Goal: Information Seeking & Learning: Learn about a topic

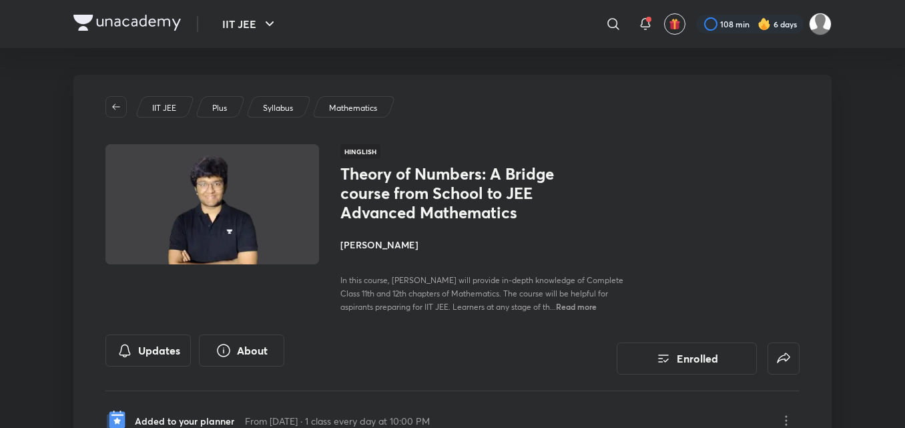
click at [370, 249] on h4 "[PERSON_NAME]" at bounding box center [489, 245] width 299 height 14
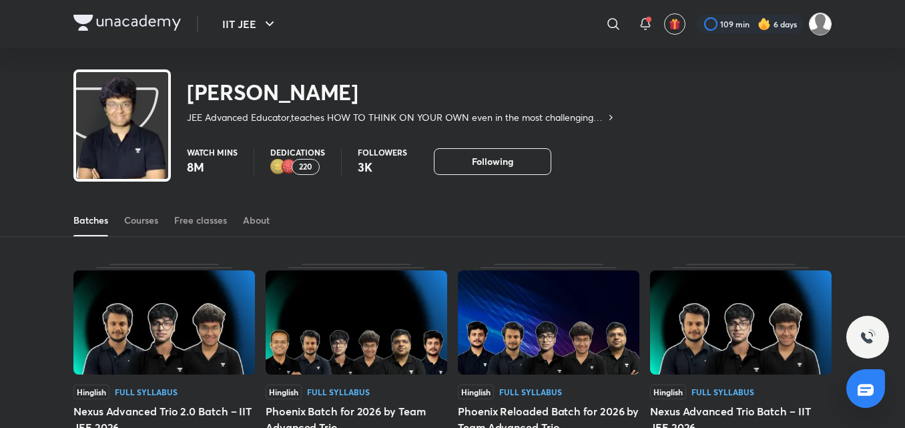
click at [813, 25] on img at bounding box center [820, 24] width 23 height 23
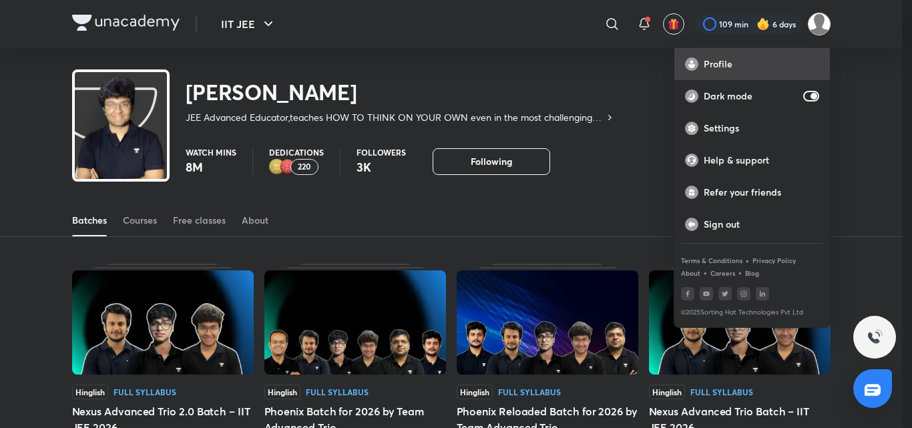
click at [739, 65] on p "Profile" at bounding box center [760, 64] width 115 height 12
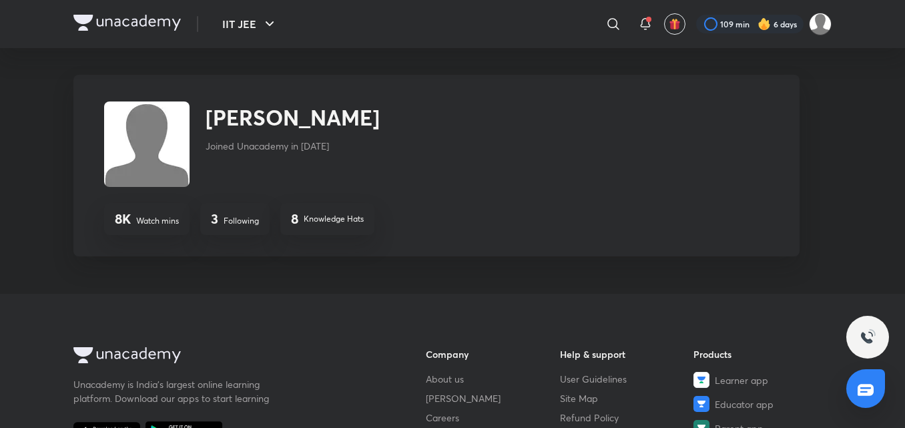
click at [298, 216] on h4 "8" at bounding box center [294, 219] width 7 height 16
click at [322, 217] on p "Knowledge Hats" at bounding box center [334, 219] width 60 height 12
click at [331, 220] on p "Knowledge Hats" at bounding box center [334, 219] width 60 height 12
click at [297, 218] on h4 "8" at bounding box center [294, 219] width 7 height 16
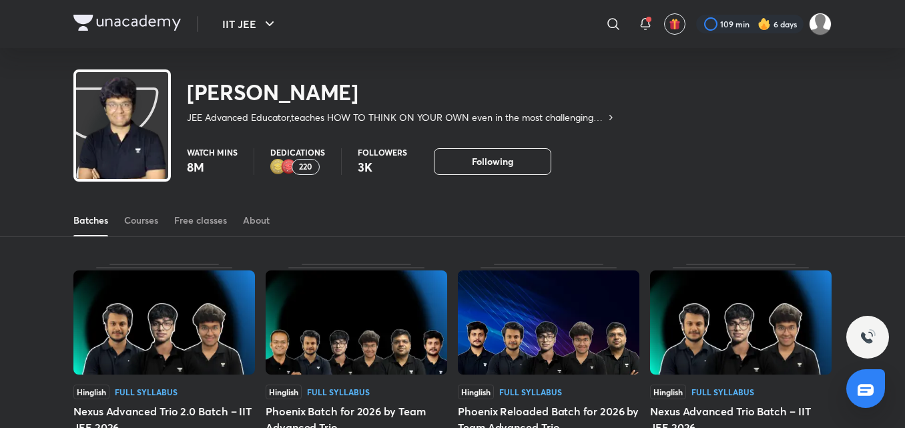
click at [301, 169] on p "220" at bounding box center [305, 166] width 13 height 9
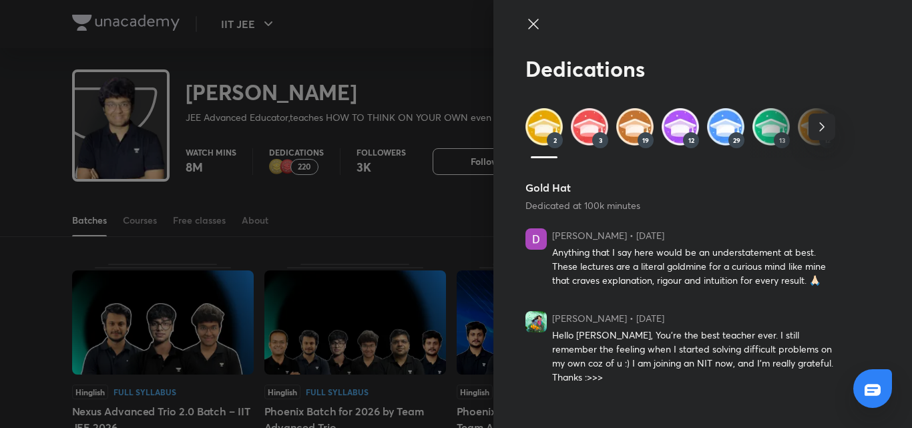
click at [545, 115] on img at bounding box center [543, 126] width 37 height 37
click at [827, 128] on icon "button" at bounding box center [821, 127] width 16 height 16
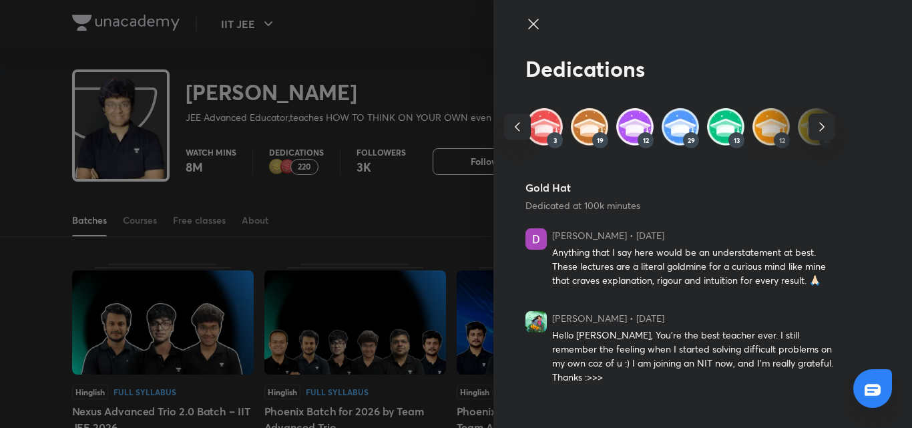
click at [823, 127] on icon "button" at bounding box center [821, 127] width 5 height 9
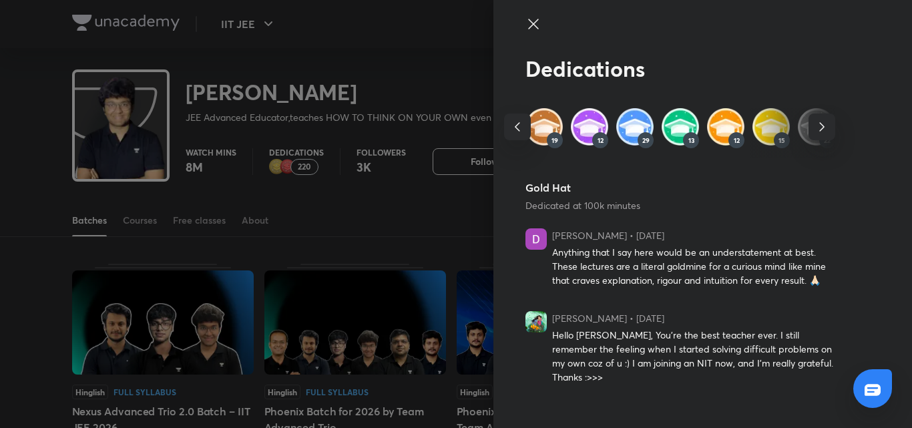
click at [823, 127] on icon "button" at bounding box center [821, 127] width 5 height 9
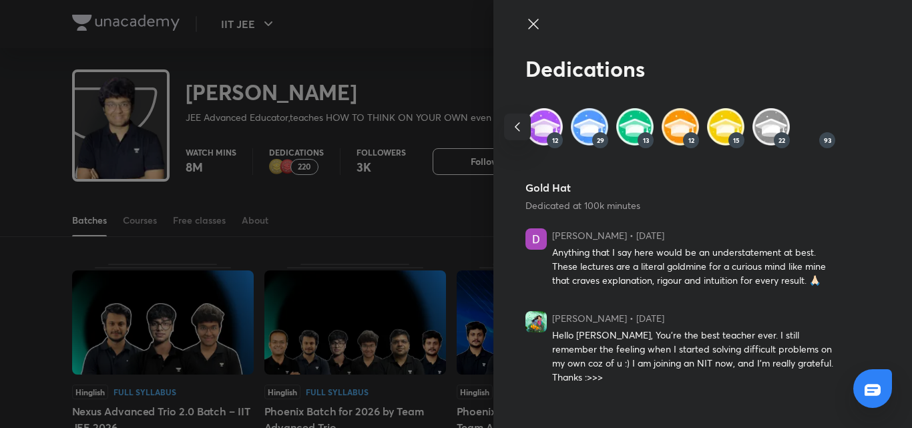
click at [699, 127] on div "2 3 19 12 29 13 12 15 22 93" at bounding box center [544, 132] width 310 height 49
click at [815, 123] on img at bounding box center [815, 126] width 37 height 37
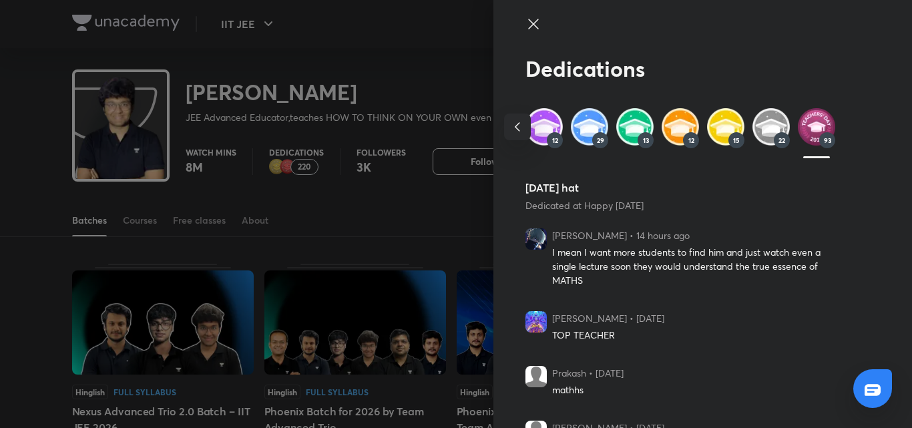
click at [752, 126] on img at bounding box center [770, 126] width 37 height 37
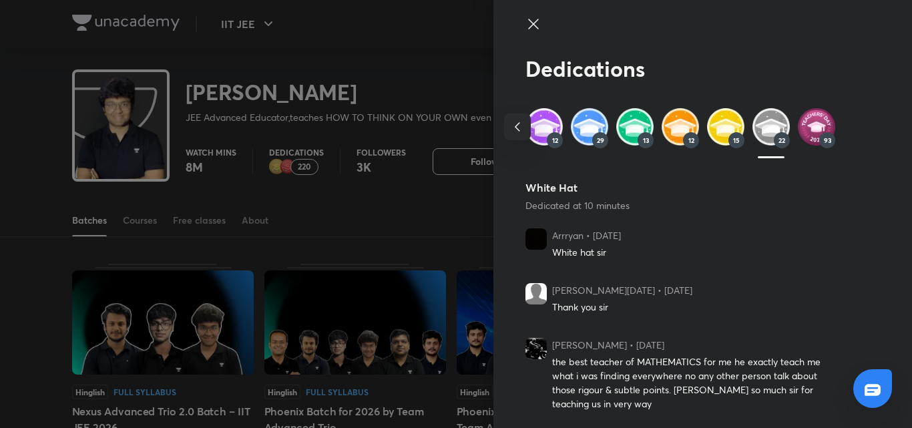
click at [509, 131] on icon "button" at bounding box center [517, 127] width 16 height 16
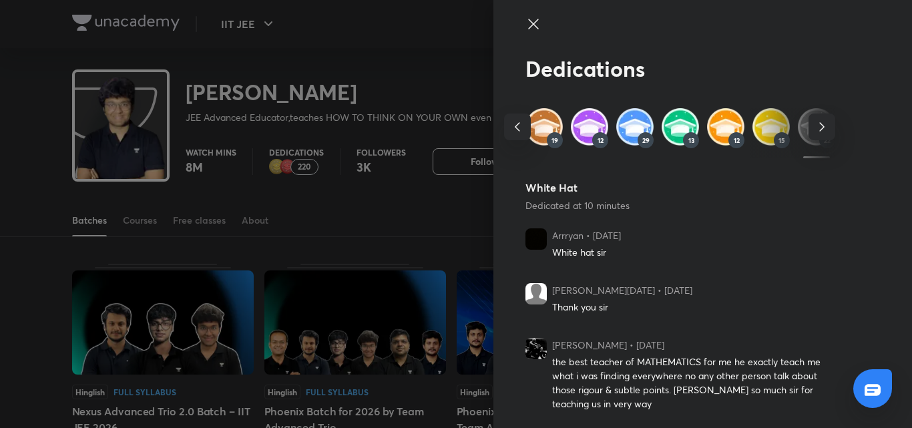
click at [509, 131] on icon "button" at bounding box center [517, 127] width 16 height 16
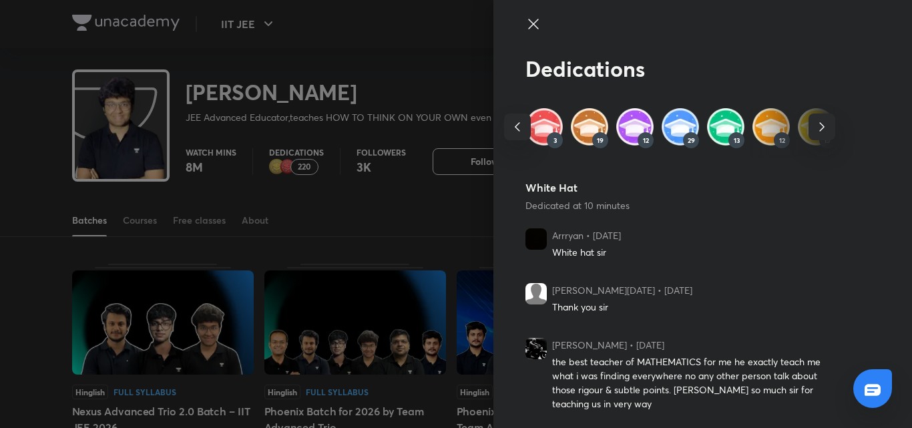
click at [509, 131] on icon "button" at bounding box center [517, 127] width 16 height 16
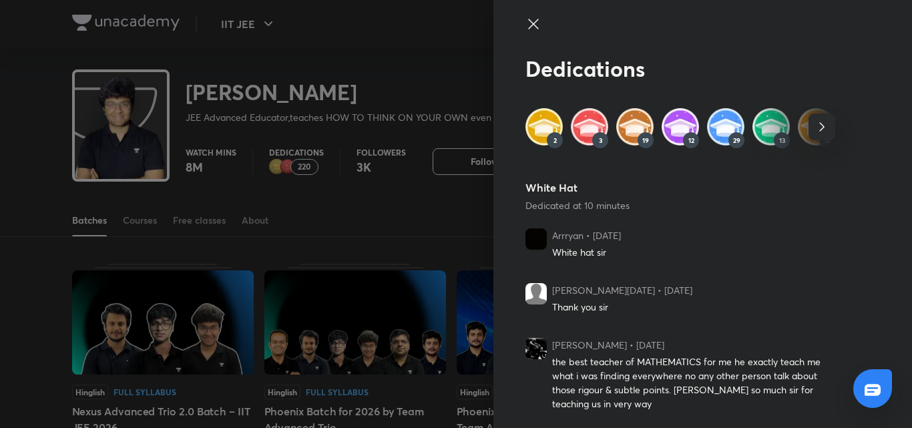
click at [542, 127] on img at bounding box center [543, 126] width 37 height 37
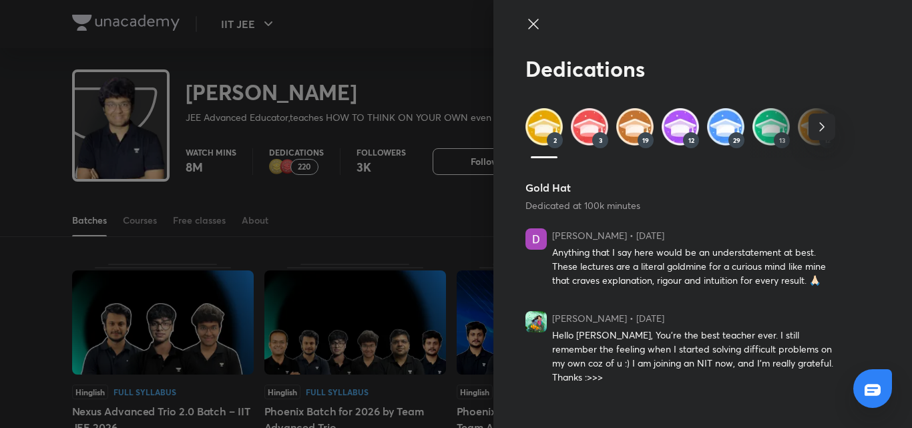
click at [594, 127] on img at bounding box center [589, 126] width 37 height 37
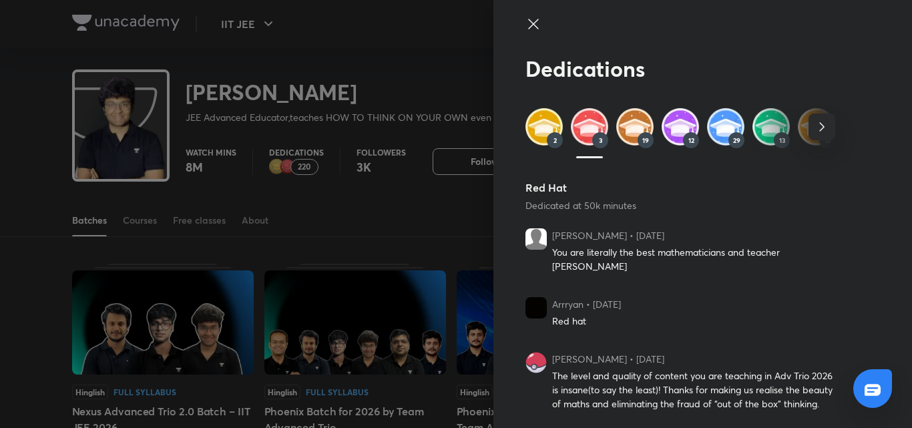
click at [531, 30] on icon at bounding box center [533, 24] width 16 height 16
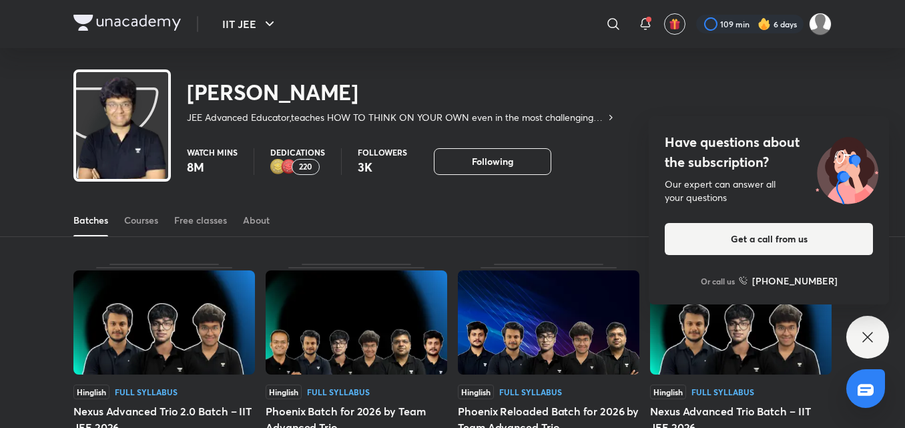
click at [859, 339] on div "Have questions about the subscription? Our expert can answer all your questions…" at bounding box center [867, 337] width 43 height 43
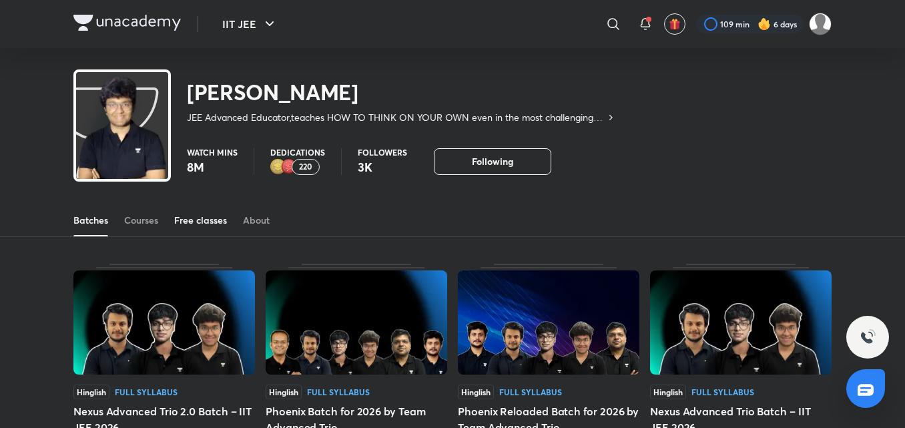
click at [219, 215] on div "Free classes" at bounding box center [200, 220] width 53 height 13
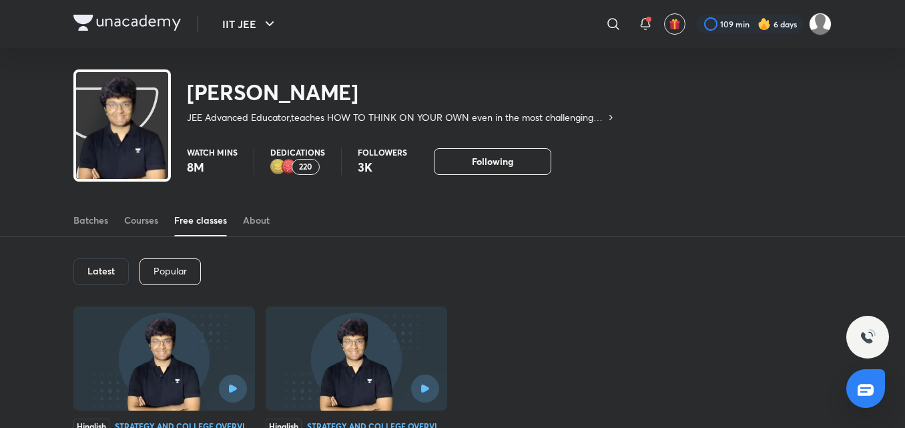
scroll to position [119, 0]
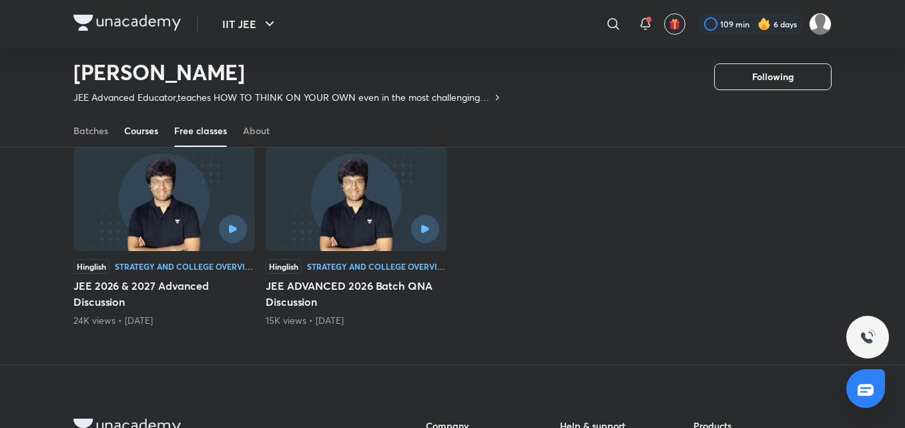
click at [127, 136] on div "Courses" at bounding box center [141, 130] width 34 height 13
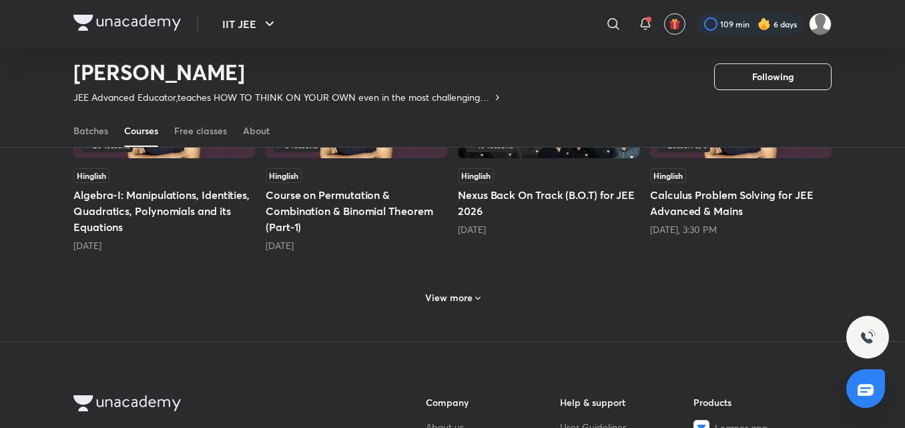
scroll to position [677, 0]
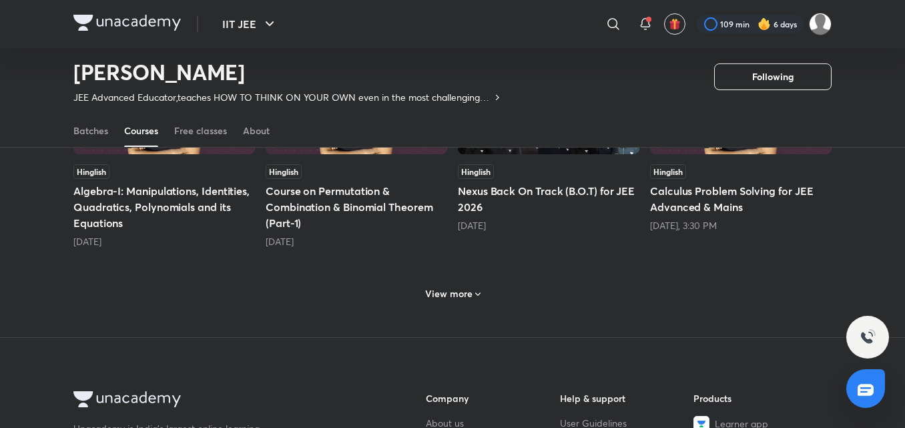
click at [459, 305] on div "View more" at bounding box center [452, 292] width 758 height 35
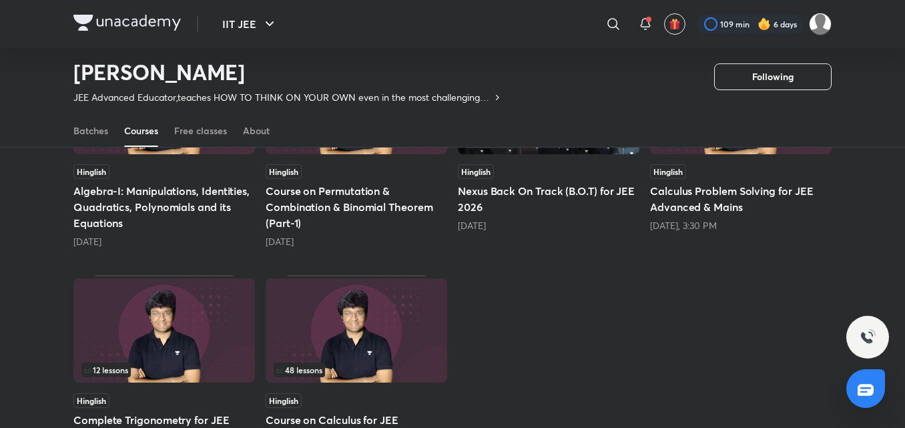
click at [685, 206] on h5 "Calculus Problem Solving for JEE Advanced & Mains" at bounding box center [741, 199] width 182 height 32
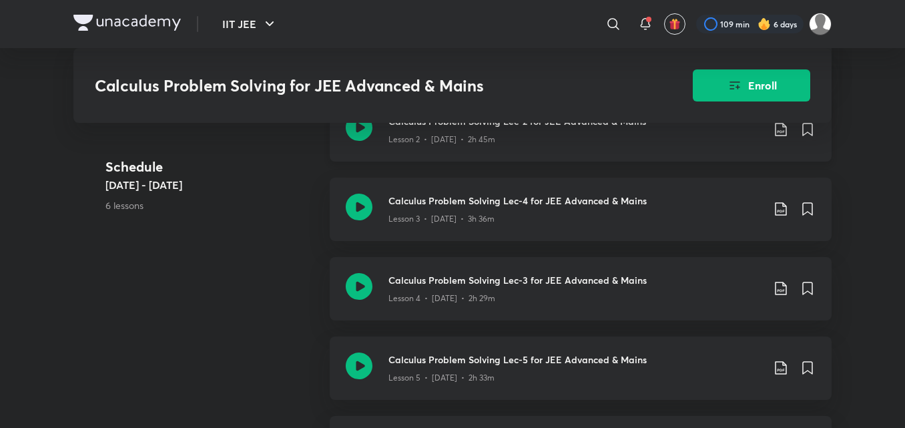
scroll to position [681, 0]
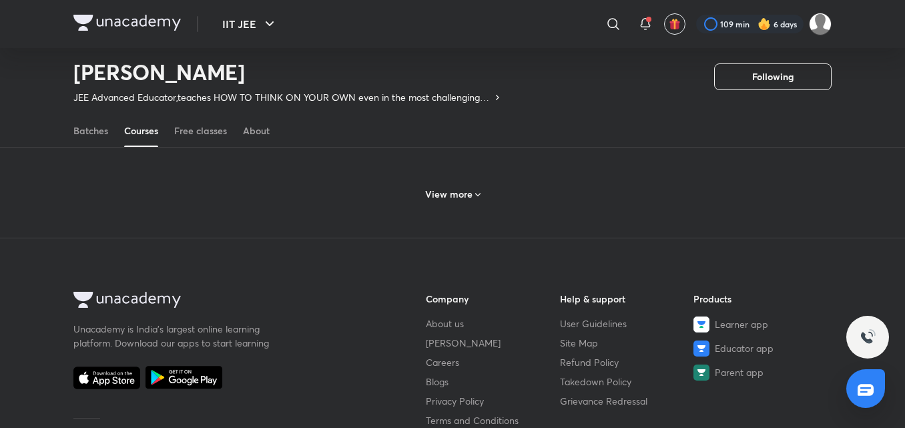
scroll to position [775, 0]
click at [434, 194] on h6 "View more" at bounding box center [448, 195] width 47 height 13
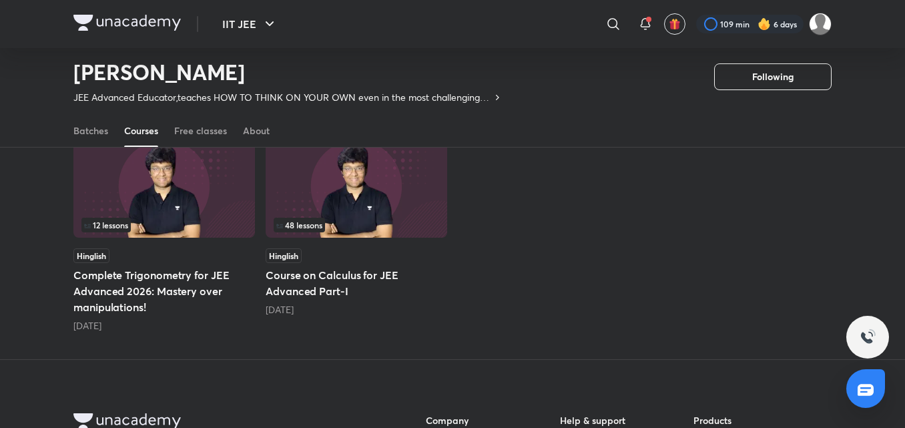
scroll to position [822, 0]
click at [313, 283] on h5 "Course on Calculus for JEE Advanced Part-I" at bounding box center [357, 282] width 182 height 32
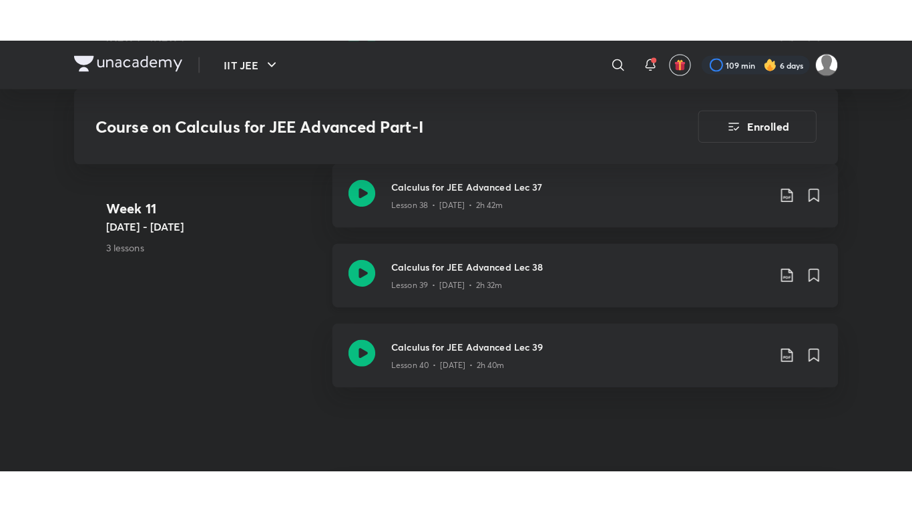
scroll to position [4440, 0]
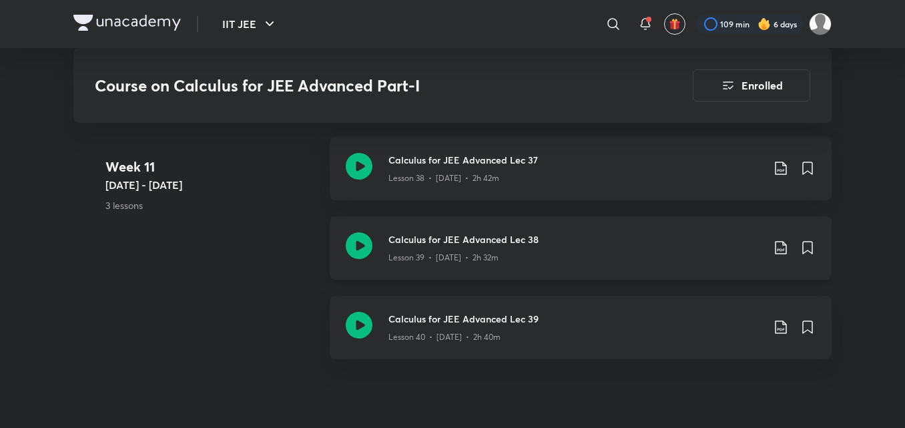
click at [408, 233] on h3 "Calculus for JEE Advanced Lec 38" at bounding box center [575, 239] width 374 height 14
